Goal: Task Accomplishment & Management: Manage account settings

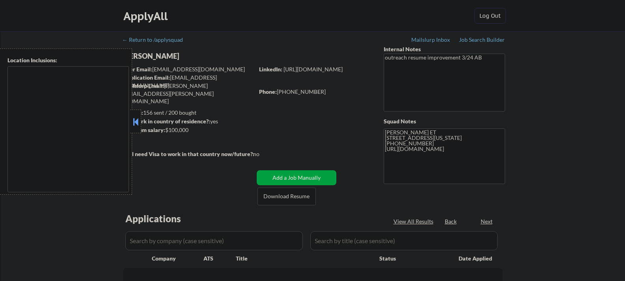
type textarea "[GEOGRAPHIC_DATA], [GEOGRAPHIC_DATA] [GEOGRAPHIC_DATA], [GEOGRAPHIC_DATA] [GEOG…"
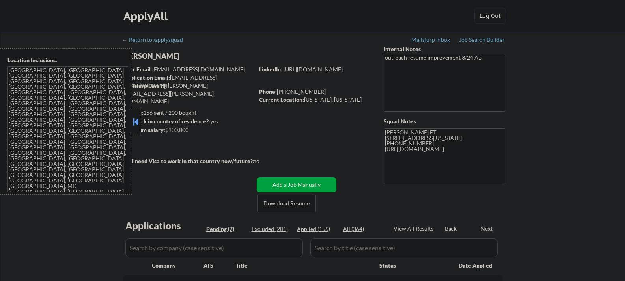
select select ""pending""
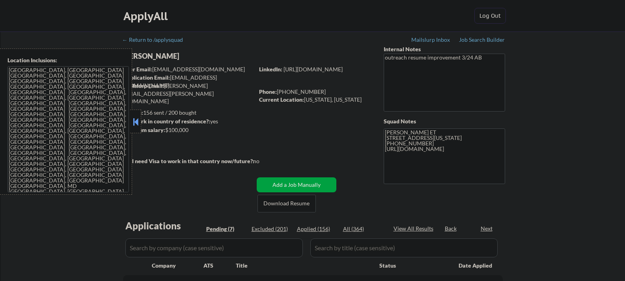
select select ""pending""
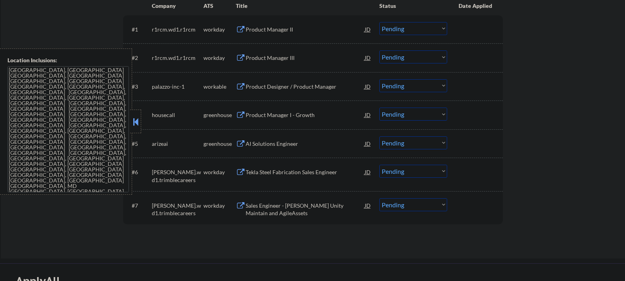
scroll to position [276, 0]
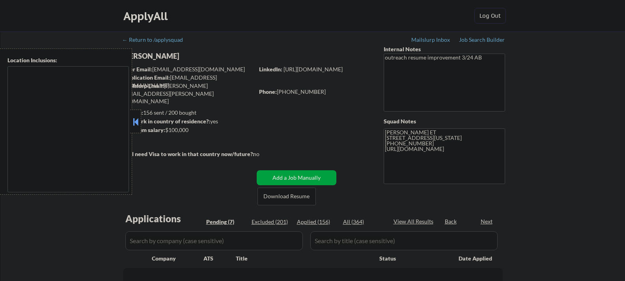
select select ""pending""
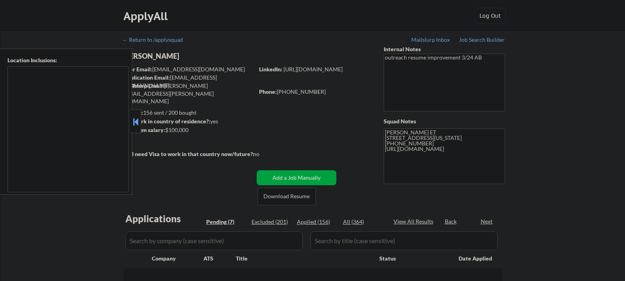
select select ""pending""
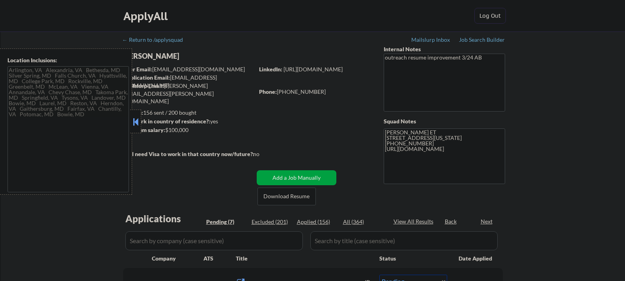
type textarea "[GEOGRAPHIC_DATA], [GEOGRAPHIC_DATA] [GEOGRAPHIC_DATA], [GEOGRAPHIC_DATA] [GEOG…"
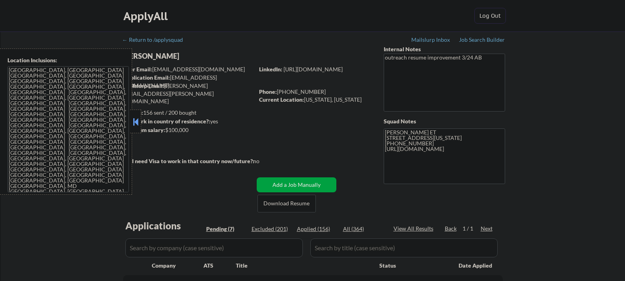
click at [136, 124] on button at bounding box center [135, 122] width 9 height 12
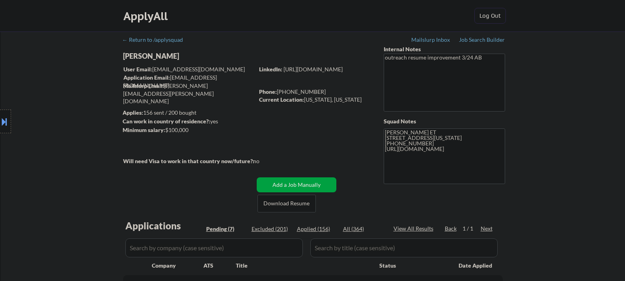
click at [132, 60] on div "Location Inclusions: Arlington, VA Alexandria, VA Bethesda, MD Silver Spring, M…" at bounding box center [70, 121] width 141 height 146
click at [134, 56] on div "Location Inclusions: Arlington, VA Alexandria, VA Bethesda, MD Silver Spring, M…" at bounding box center [70, 121] width 141 height 146
click at [147, 54] on div "[PERSON_NAME]" at bounding box center [204, 56] width 162 height 10
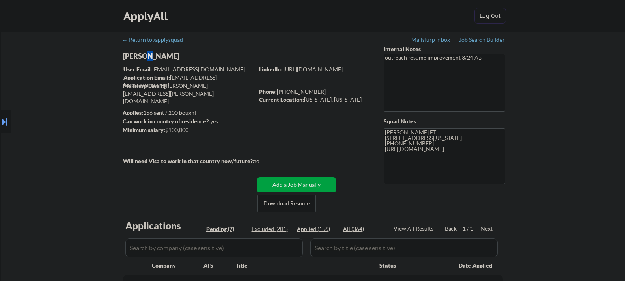
click at [147, 54] on div "[PERSON_NAME]" at bounding box center [204, 56] width 162 height 10
copy div "[PERSON_NAME]"
drag, startPoint x: 305, startPoint y: 100, endPoint x: 354, endPoint y: 109, distance: 49.2
click at [354, 104] on div "Current Location: Washington, District of Columbia" at bounding box center [315, 100] width 112 height 8
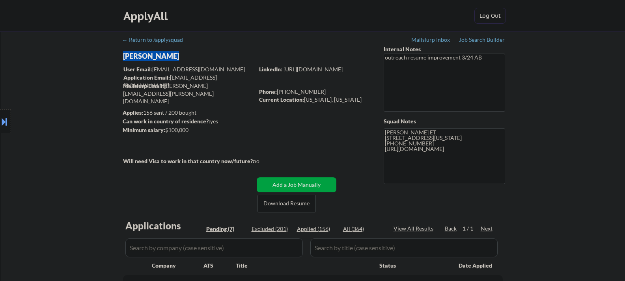
copy div "[US_STATE], [US_STATE]"
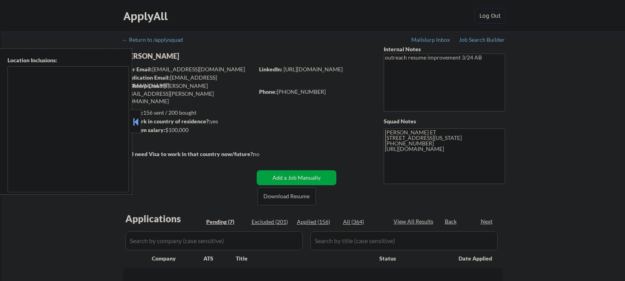
select select ""pending""
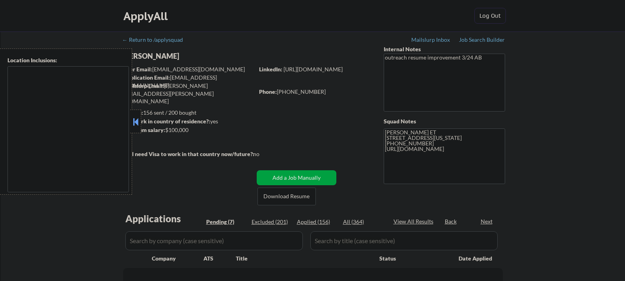
select select ""pending""
type textarea "[GEOGRAPHIC_DATA], [GEOGRAPHIC_DATA] [GEOGRAPHIC_DATA], [GEOGRAPHIC_DATA] [GEOG…"
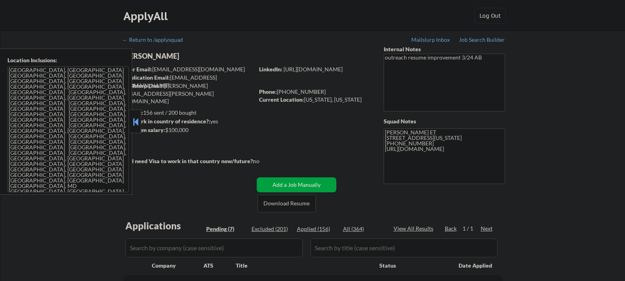
click at [135, 123] on button at bounding box center [135, 122] width 9 height 12
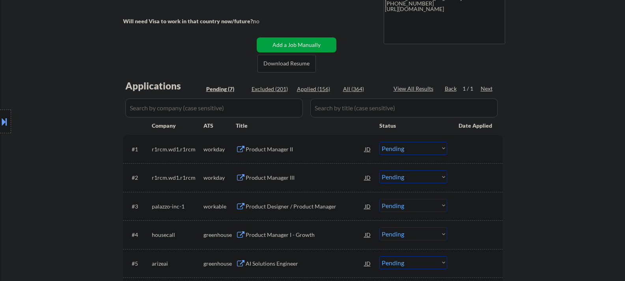
scroll to position [158, 0]
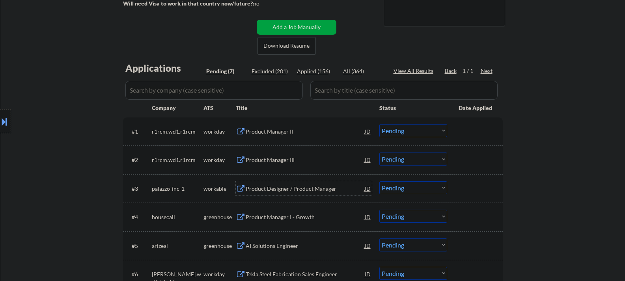
click at [268, 192] on div "Product Designer / Product Manager" at bounding box center [305, 189] width 119 height 8
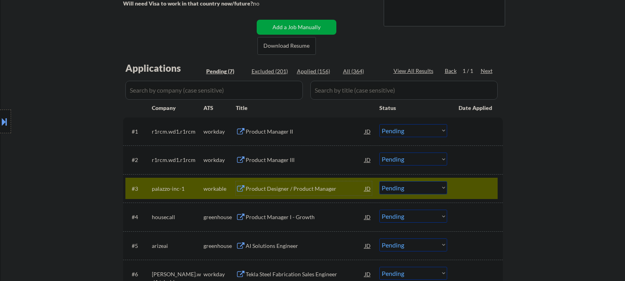
click at [412, 185] on select "Choose an option... Pending Applied Excluded (Questions) Excluded (Expired) Exc…" at bounding box center [413, 187] width 68 height 13
click at [379, 181] on select "Choose an option... Pending Applied Excluded (Questions) Excluded (Expired) Exc…" at bounding box center [413, 187] width 68 height 13
click at [264, 217] on div "Product Manager I - Growth" at bounding box center [305, 217] width 119 height 8
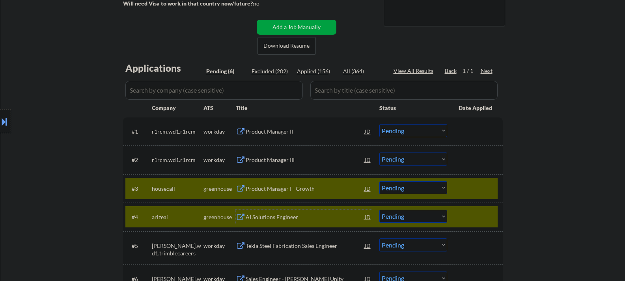
click at [471, 211] on div at bounding box center [475, 217] width 35 height 14
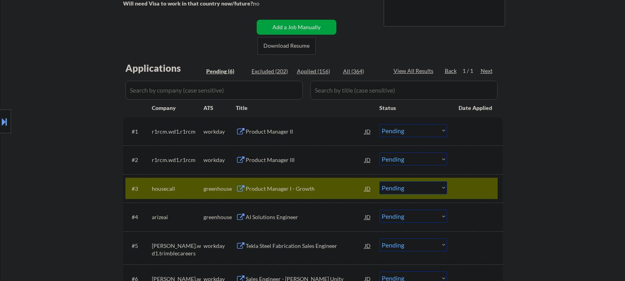
click at [426, 189] on select "Choose an option... Pending Applied Excluded (Questions) Excluded (Expired) Exc…" at bounding box center [413, 187] width 68 height 13
click at [379, 181] on select "Choose an option... Pending Applied Excluded (Questions) Excluded (Expired) Exc…" at bounding box center [413, 187] width 68 height 13
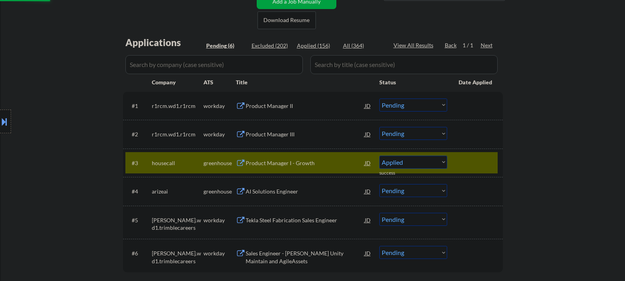
scroll to position [197, 0]
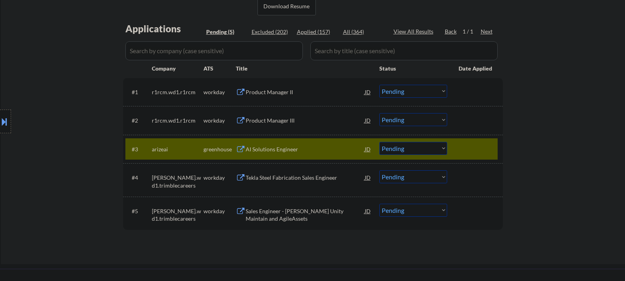
click at [269, 152] on div "AI Solutions Engineer" at bounding box center [305, 149] width 119 height 8
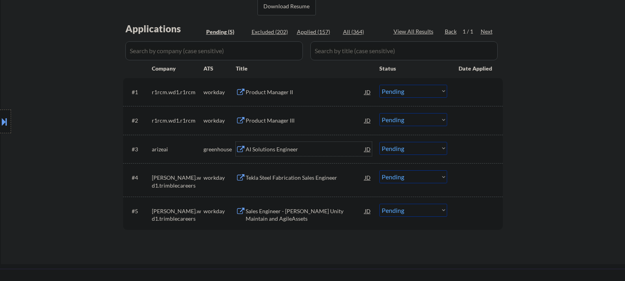
drag, startPoint x: 435, startPoint y: 150, endPoint x: 424, endPoint y: 149, distance: 11.5
click at [435, 150] on select "Choose an option... Pending Applied Excluded (Questions) Excluded (Expired) Exc…" at bounding box center [413, 148] width 68 height 13
click at [379, 142] on select "Choose an option... Pending Applied Excluded (Questions) Excluded (Expired) Exc…" at bounding box center [413, 148] width 68 height 13
select select ""pending""
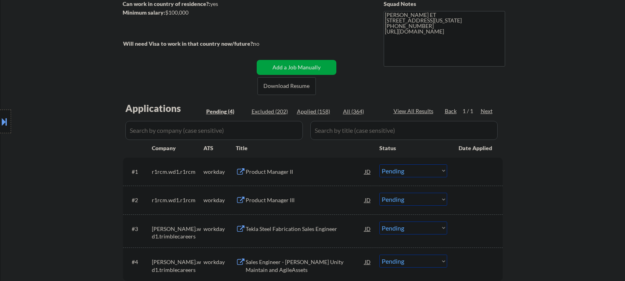
scroll to position [118, 0]
click at [253, 169] on div "Product Manager II" at bounding box center [305, 171] width 119 height 8
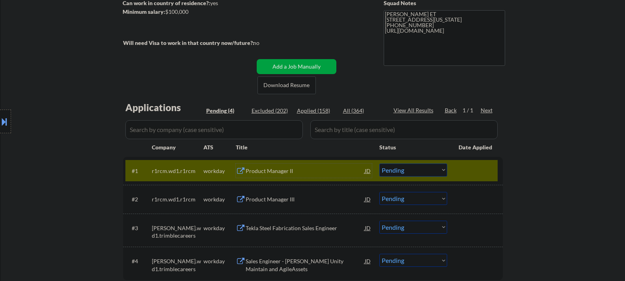
click at [413, 173] on select "Choose an option... Pending Applied Excluded (Questions) Excluded (Expired) Exc…" at bounding box center [413, 170] width 68 height 13
click at [379, 164] on select "Choose an option... Pending Applied Excluded (Questions) Excluded (Expired) Exc…" at bounding box center [413, 170] width 68 height 13
click at [262, 202] on div "Product Manager III" at bounding box center [305, 199] width 119 height 8
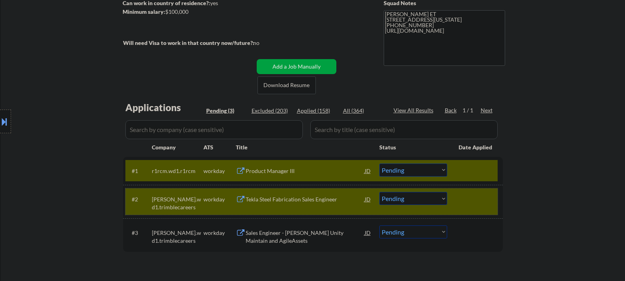
click at [467, 199] on div at bounding box center [475, 199] width 35 height 14
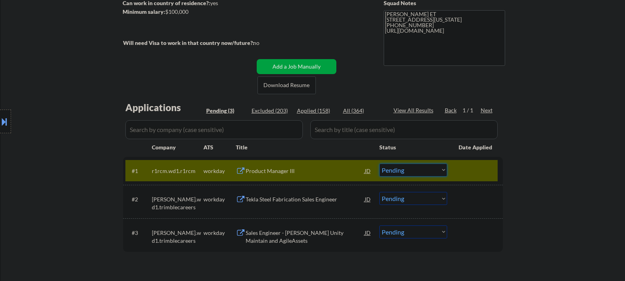
click at [415, 170] on select "Choose an option... Pending Applied Excluded (Questions) Excluded (Expired) Exc…" at bounding box center [413, 170] width 68 height 13
click at [379, 164] on select "Choose an option... Pending Applied Excluded (Questions) Excluded (Expired) Exc…" at bounding box center [413, 170] width 68 height 13
click at [275, 203] on div "Tekla Steel Fabrication Sales Engineer" at bounding box center [305, 199] width 119 height 14
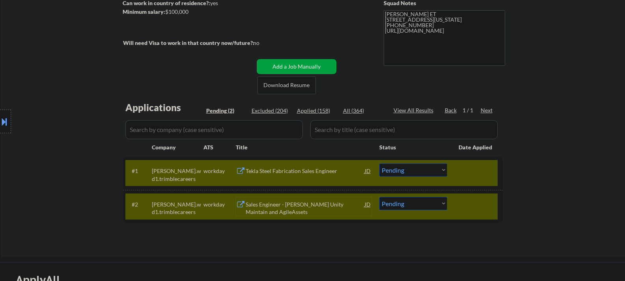
click at [464, 199] on div at bounding box center [475, 204] width 35 height 14
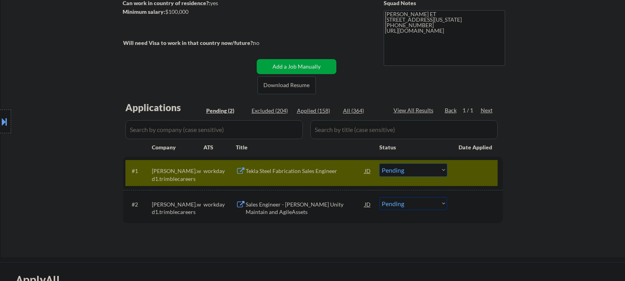
click at [405, 173] on select "Choose an option... Pending Applied Excluded (Questions) Excluded (Expired) Exc…" at bounding box center [413, 170] width 68 height 13
click at [379, 164] on select "Choose an option... Pending Applied Excluded (Questions) Excluded (Expired) Exc…" at bounding box center [413, 170] width 68 height 13
select select ""pending""
